Goal: Communication & Community: Participate in discussion

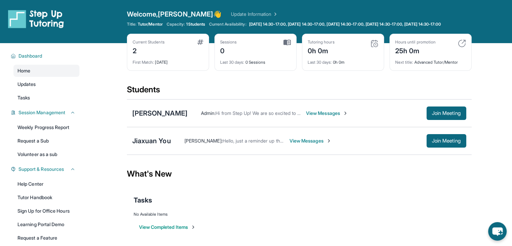
click at [368, 48] on div "Tutoring hours 0h 0m" at bounding box center [343, 47] width 71 height 16
click at [370, 47] on img at bounding box center [374, 43] width 8 height 8
click at [254, 51] on div "Sessions 1" at bounding box center [255, 47] width 71 height 16
click at [303, 144] on span "View Messages" at bounding box center [310, 140] width 42 height 7
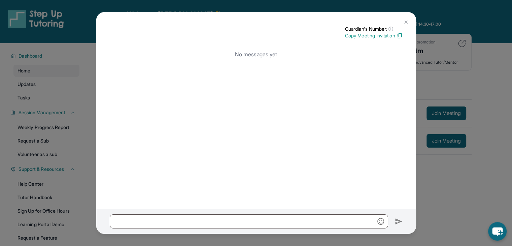
click at [423, 177] on div "Guardian's Number: ⓘ This isn't the guardian's real number — it's a private for…" at bounding box center [256, 123] width 512 height 246
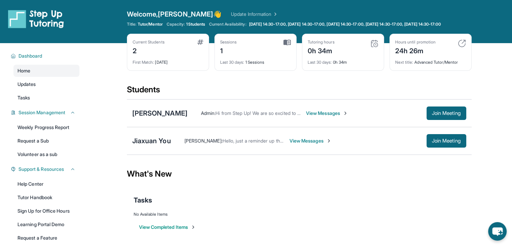
click at [226, 152] on div "Jiaxuan You Akshara Mandhapati : Hello, just a reminder up the session will be …" at bounding box center [299, 141] width 345 height 28
click at [408, 56] on div "24h 26m" at bounding box center [415, 50] width 40 height 11
click at [376, 126] on div "Aurora Gaynor Admin : Hi from Step Up! We are so excited to match you with one …" at bounding box center [299, 113] width 345 height 28
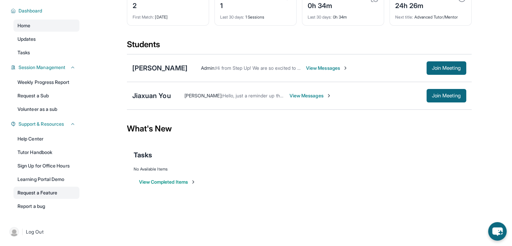
click at [42, 191] on link "Request a Feature" at bounding box center [46, 192] width 66 height 12
click at [140, 107] on div "Jiaxuan You Akshara Mandhapati : Hello, just a reminder up the session will be …" at bounding box center [299, 96] width 345 height 28
